Goal: Task Accomplishment & Management: Complete application form

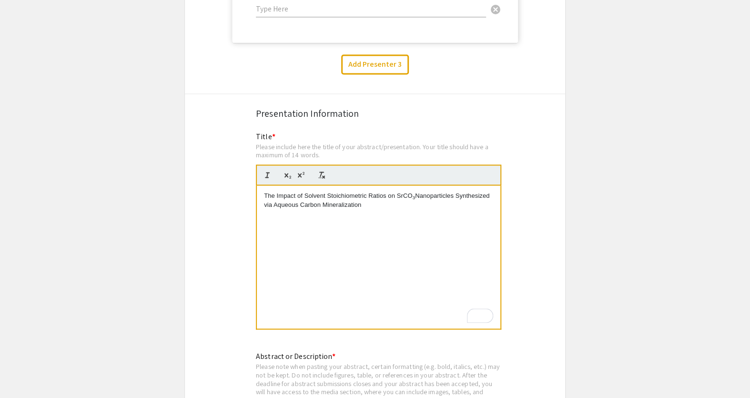
scroll to position [2897, 0]
drag, startPoint x: 265, startPoint y: 195, endPoint x: 377, endPoint y: 203, distance: 112.3
click at [377, 203] on p "The Impact of Solvent Stoichiometric Ratios on SrCO 3 Nanoparticles Synthesized…" at bounding box center [378, 202] width 229 height 18
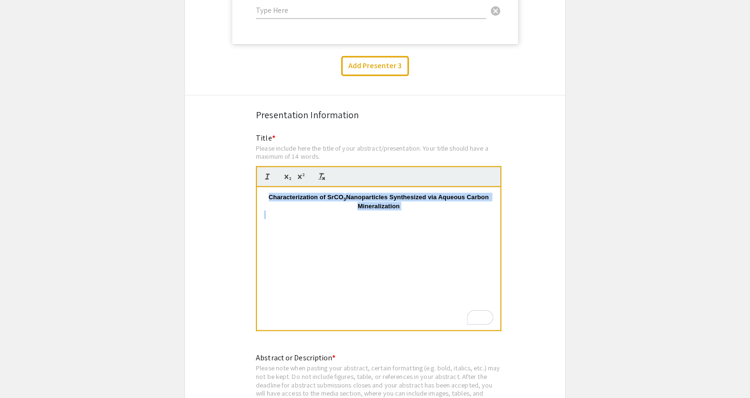
drag, startPoint x: 266, startPoint y: 196, endPoint x: 421, endPoint y: 211, distance: 156.0
click at [421, 211] on div "Characterization of SrCO 3 Nanoparticles Synthesized via Aqueous Carbon Mineral…" at bounding box center [378, 258] width 243 height 143
click at [393, 225] on div "Characterization of SrCO 3 Nanoparticles Synthesized via Aqueous Carbon Mineral…" at bounding box center [378, 258] width 243 height 143
click at [308, 197] on strong "Characterization of SrCO" at bounding box center [306, 196] width 75 height 7
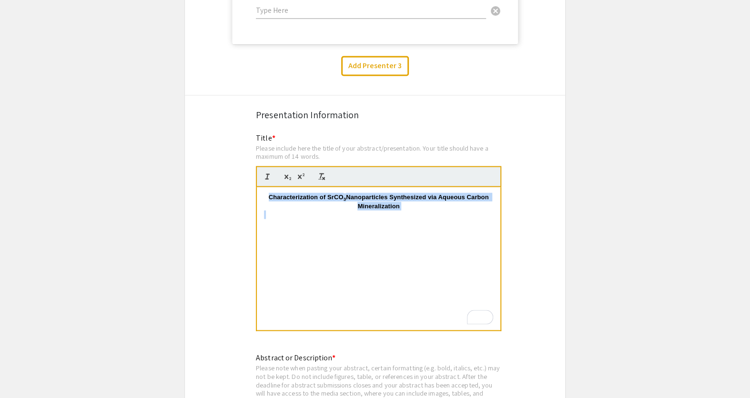
drag, startPoint x: 264, startPoint y: 194, endPoint x: 464, endPoint y: 217, distance: 201.0
click at [463, 218] on div "Characterization of SrCO 3 Nanoparticles Synthesized via Aqueous Carbon Mineral…" at bounding box center [378, 258] width 243 height 143
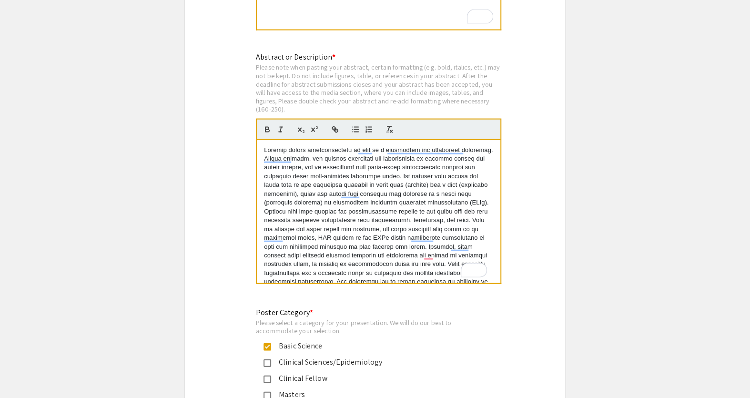
scroll to position [3200, 0]
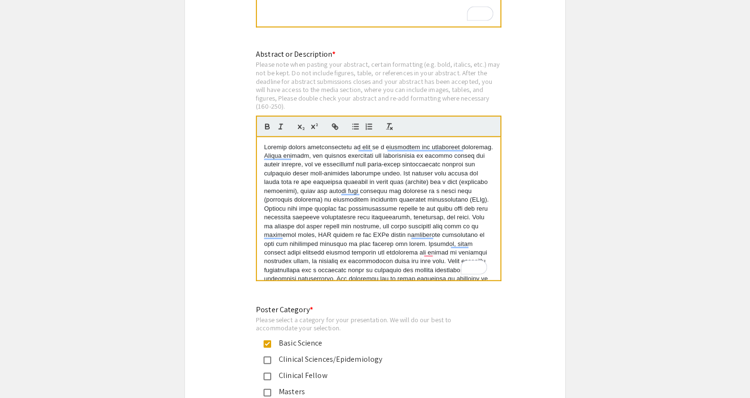
click at [326, 195] on p "To enrich screen reader interactions, please activate Accessibility in Grammarl…" at bounding box center [378, 222] width 229 height 158
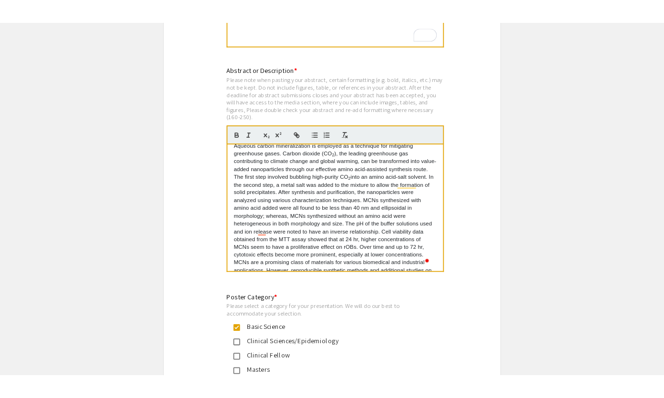
scroll to position [0, 0]
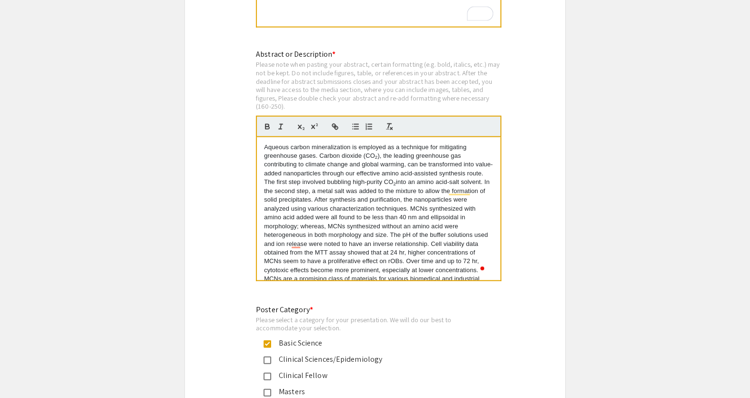
click at [429, 236] on p "Aqueous carbon mineralization is employed as a technique for mitigating greenho…" at bounding box center [378, 222] width 229 height 158
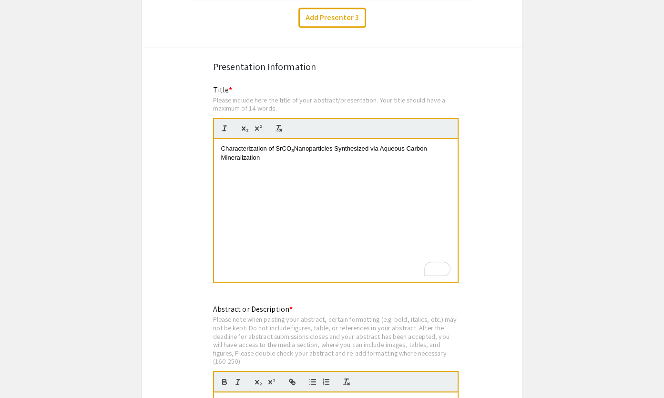
scroll to position [2940, 0]
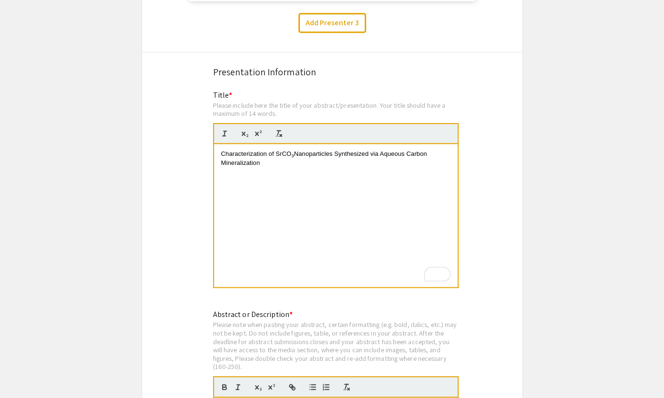
drag, startPoint x: 220, startPoint y: 152, endPoint x: 276, endPoint y: 162, distance: 57.7
click at [276, 162] on div "Characterization of SrCO 3 Nanoparticles Synthesized via Aqueous Carbon Mineral…" at bounding box center [335, 215] width 243 height 143
drag, startPoint x: 220, startPoint y: 152, endPoint x: 272, endPoint y: 162, distance: 52.3
click at [272, 162] on p "Characterization of SrCO 3 Nanoparticles Synthesized via Aqueous Carbon Mineral…" at bounding box center [335, 159] width 229 height 18
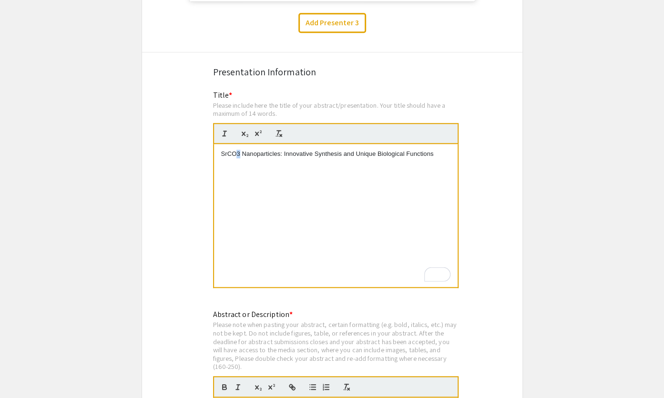
click at [239, 152] on p "SrCO3 Nanoparticles: Innovative Synthesis and Unique Biological Functions" at bounding box center [335, 154] width 229 height 9
click at [244, 132] on icon "button" at bounding box center [245, 133] width 9 height 9
click at [264, 178] on div "SrCO 3 Nanoparticles: Innovative Synthesis and Unique Biological Functions" at bounding box center [335, 215] width 243 height 143
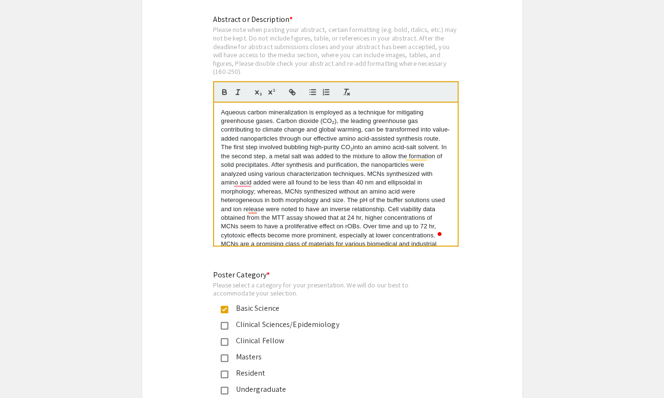
scroll to position [3244, 0]
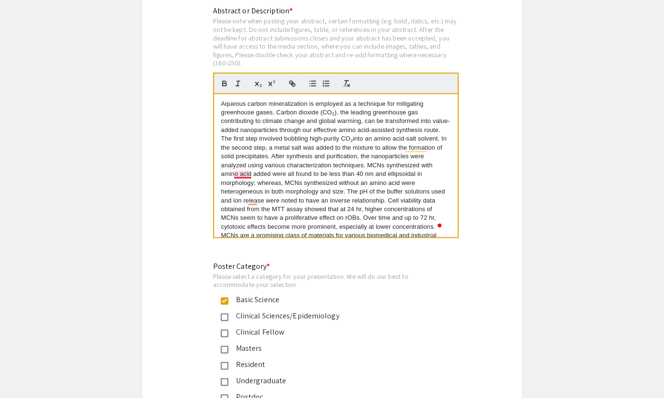
click at [243, 172] on p "Aqueous carbon mineralization is employed as a technique for mitigating greenho…" at bounding box center [335, 179] width 229 height 158
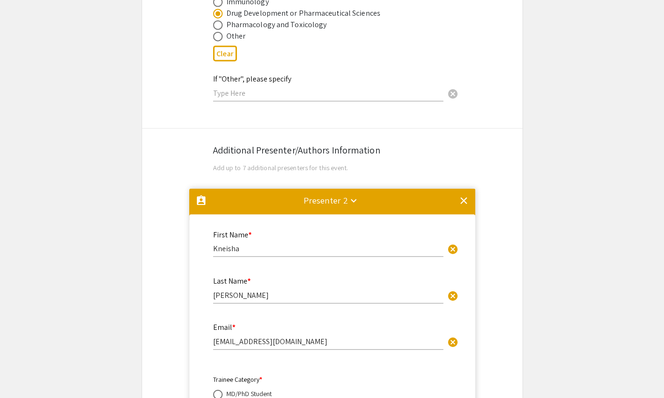
scroll to position [1516, 0]
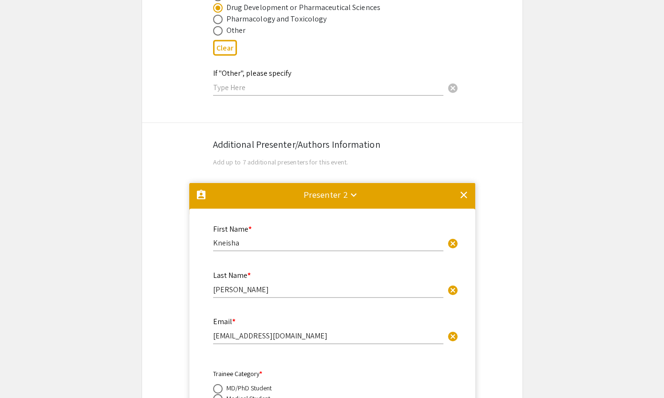
click at [356, 189] on mat-icon "keyboard_arrow_down" at bounding box center [353, 194] width 11 height 11
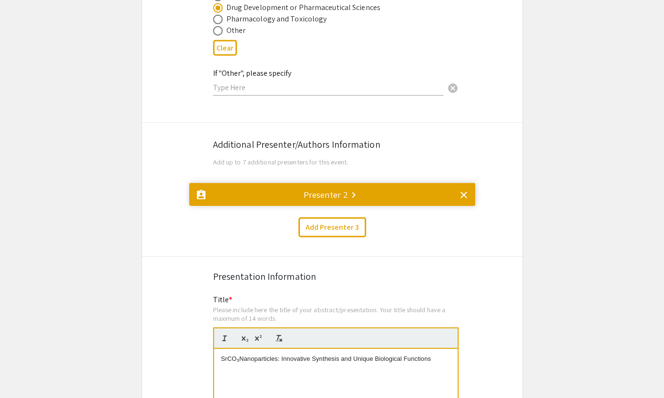
click at [460, 189] on mat-icon "clear" at bounding box center [463, 194] width 11 height 11
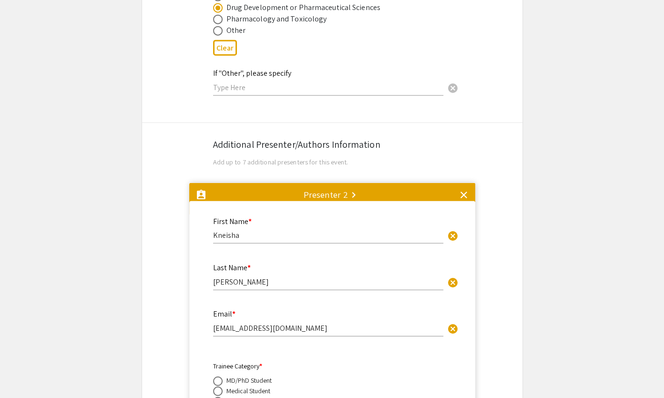
scroll to position [0, 0]
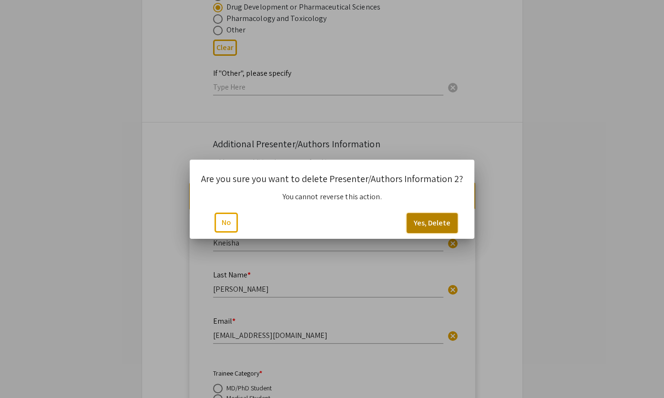
click at [431, 226] on button "Yes, Delete" at bounding box center [431, 223] width 51 height 20
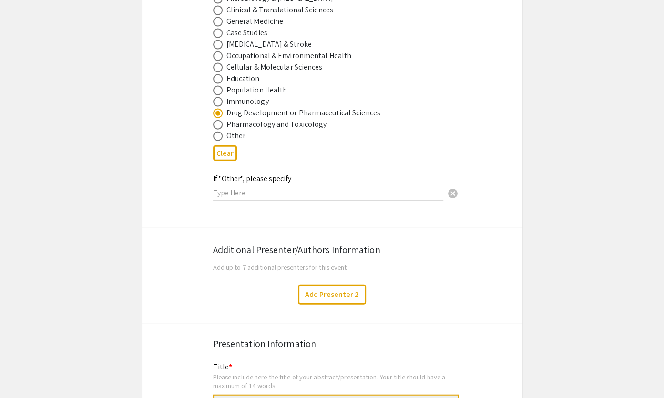
scroll to position [1410, 0]
click at [324, 285] on button "Add Presenter 2" at bounding box center [332, 295] width 68 height 20
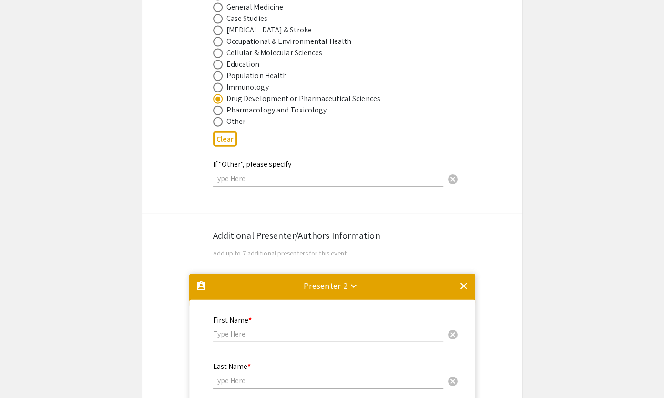
scroll to position [1424, 0]
click at [464, 281] on mat-icon "clear" at bounding box center [463, 286] width 11 height 11
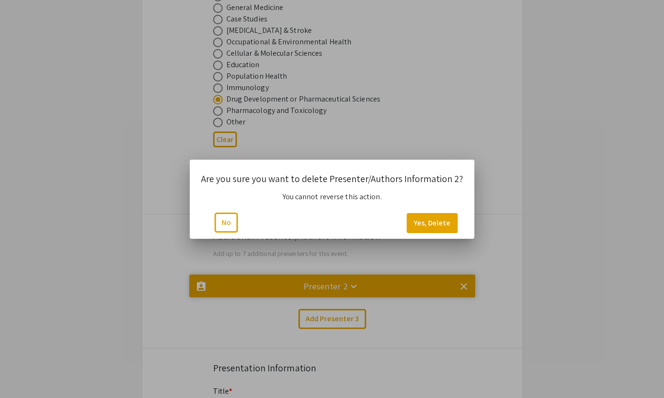
scroll to position [0, 0]
click at [421, 219] on button "Yes, Delete" at bounding box center [431, 223] width 51 height 20
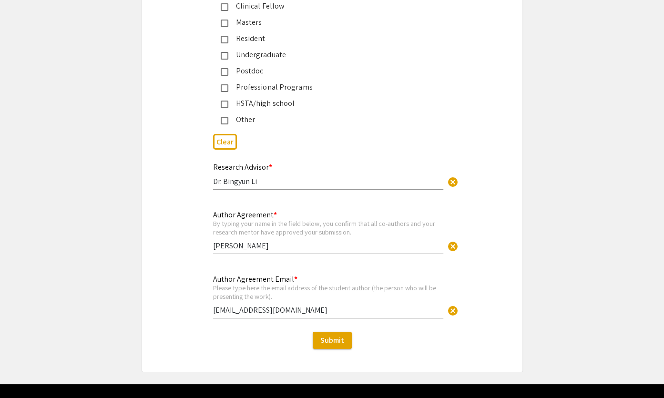
scroll to position [2320, 0]
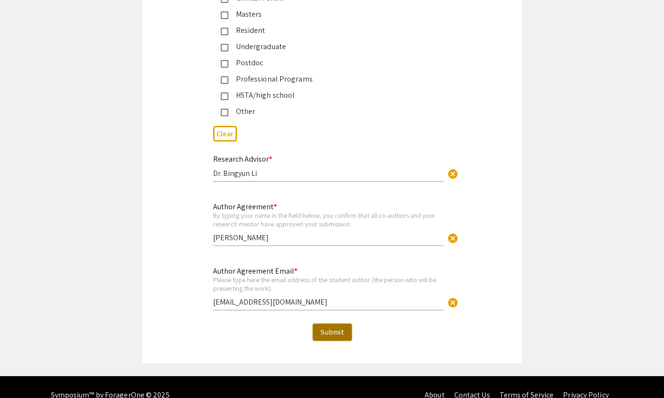
click at [325, 327] on span "Submit" at bounding box center [332, 332] width 24 height 10
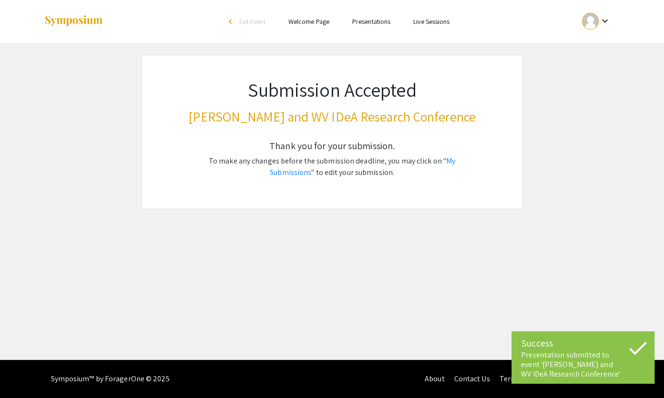
scroll to position [0, 0]
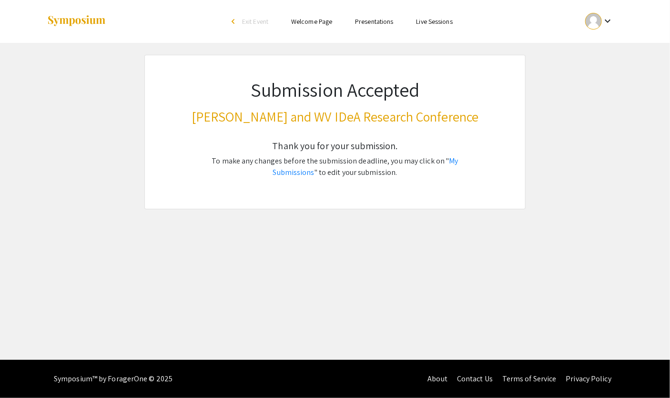
click at [377, 21] on link "Presentations" at bounding box center [374, 21] width 38 height 9
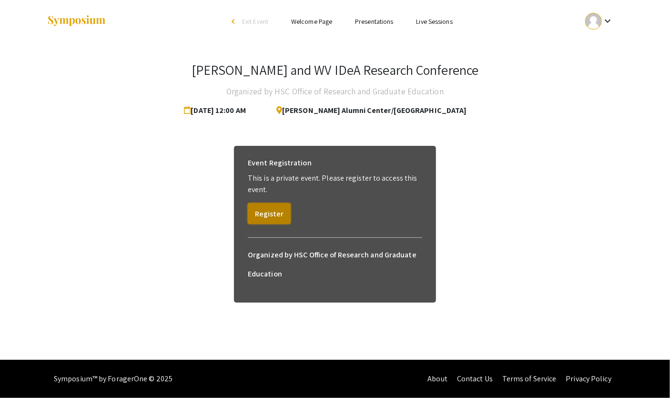
click at [255, 215] on button "Register" at bounding box center [269, 213] width 43 height 21
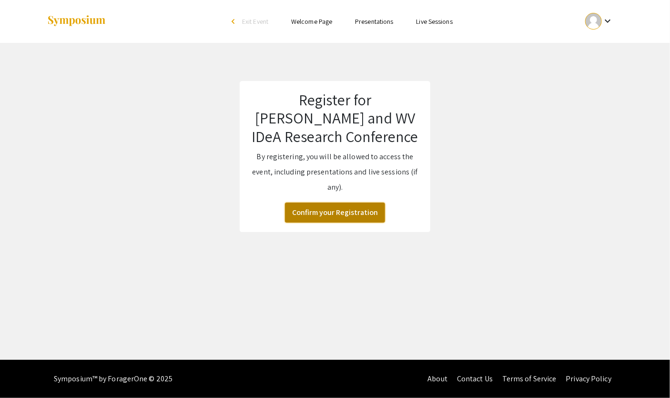
click at [304, 211] on button "Confirm your Registration" at bounding box center [335, 213] width 100 height 20
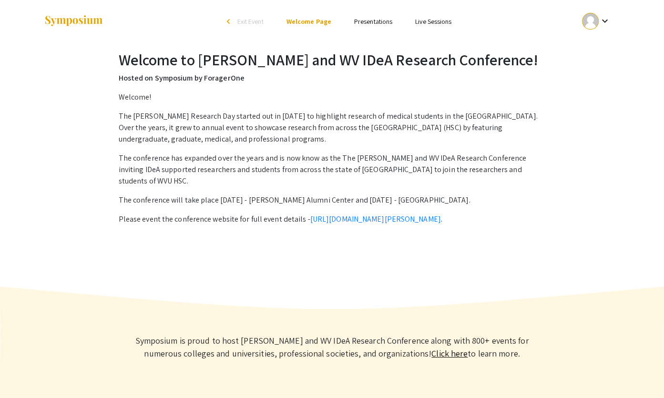
click at [371, 26] on li "Presentations" at bounding box center [373, 21] width 61 height 11
click at [372, 20] on link "Presentations" at bounding box center [373, 21] width 38 height 9
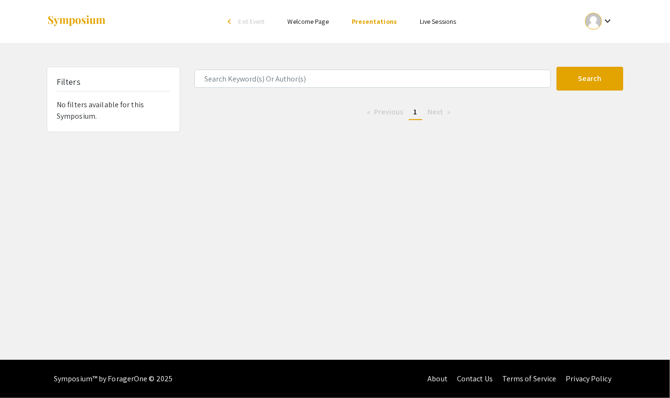
click at [605, 25] on mat-icon "keyboard_arrow_down" at bounding box center [607, 20] width 11 height 11
click at [601, 44] on button "My Account" at bounding box center [604, 47] width 59 height 23
